Goal: Task Accomplishment & Management: Use online tool/utility

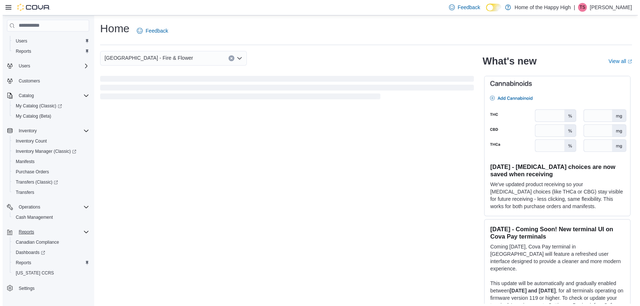
scroll to position [17, 0]
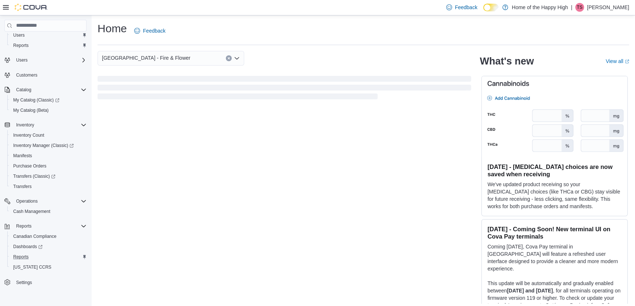
click at [33, 256] on div "Reports" at bounding box center [48, 257] width 76 height 9
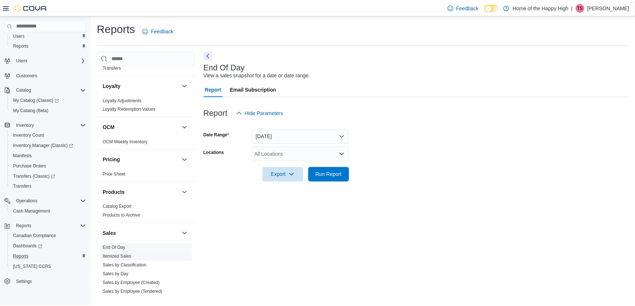
scroll to position [421, 0]
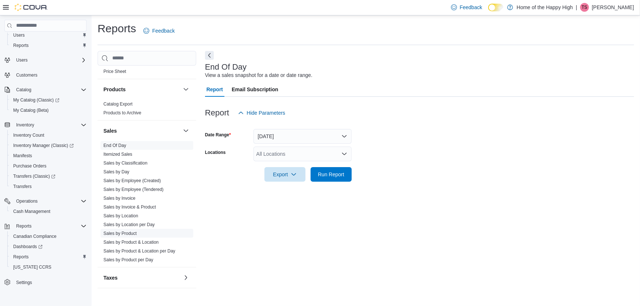
click at [129, 231] on link "Sales by Product" at bounding box center [119, 233] width 33 height 5
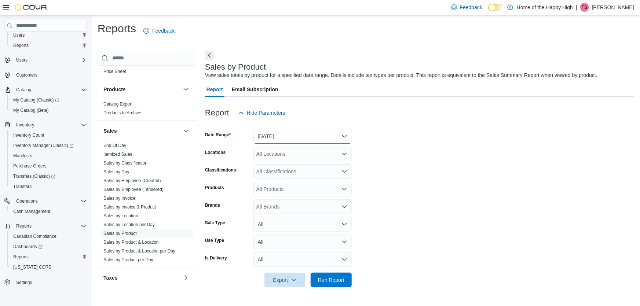
click at [306, 137] on button "[DATE]" at bounding box center [302, 136] width 98 height 15
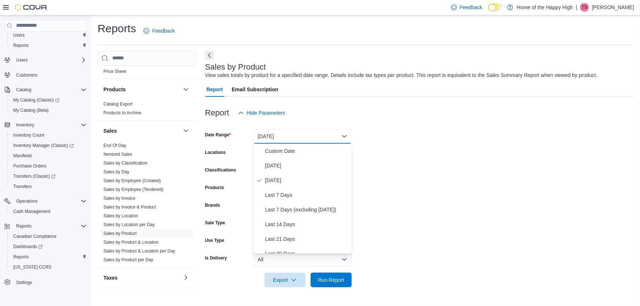
click at [456, 148] on form "Date Range [DATE] Locations All Locations Classifications All Classifications P…" at bounding box center [419, 203] width 429 height 167
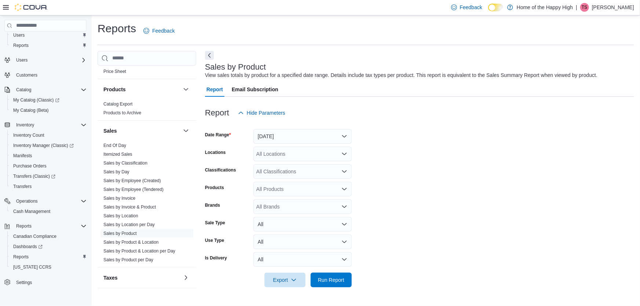
click at [321, 148] on div "All Locations" at bounding box center [302, 154] width 98 height 15
type input "****"
click at [303, 165] on span "[GEOGRAPHIC_DATA] - Fire & Flower" at bounding box center [328, 166] width 88 height 7
click at [380, 175] on form "Date Range [DATE] Locations [GEOGRAPHIC_DATA] - Fire & Flower Classifications A…" at bounding box center [419, 203] width 429 height 167
click at [279, 171] on div "All Classifications" at bounding box center [302, 171] width 98 height 15
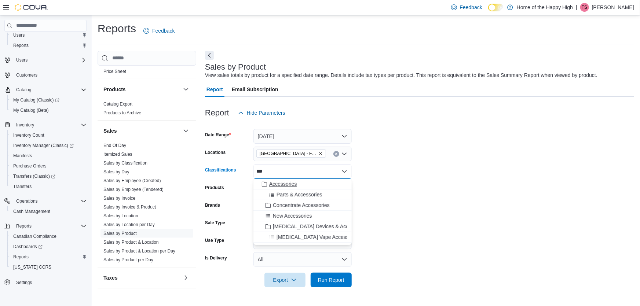
type input "***"
click at [282, 180] on span "Accessories" at bounding box center [283, 183] width 28 height 7
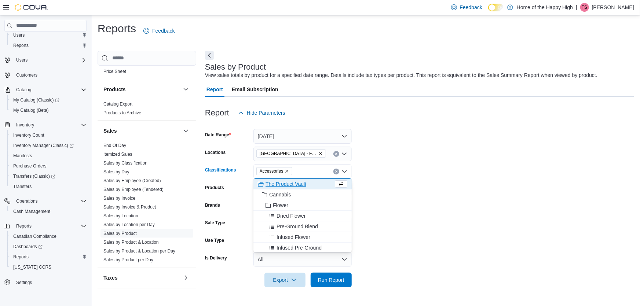
click at [483, 199] on form "Date Range [DATE] Locations [GEOGRAPHIC_DATA] - [GEOGRAPHIC_DATA] - Fire & Flow…" at bounding box center [419, 203] width 429 height 167
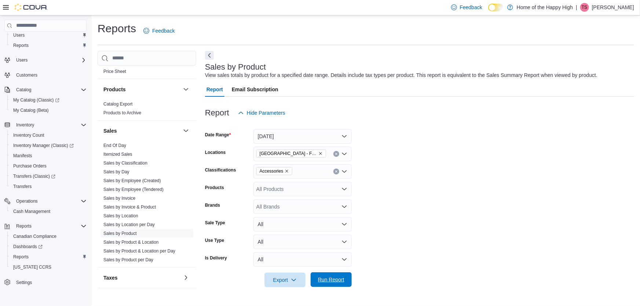
click at [337, 282] on span "Run Report" at bounding box center [331, 279] width 26 height 7
